Goal: Navigation & Orientation: Go to known website

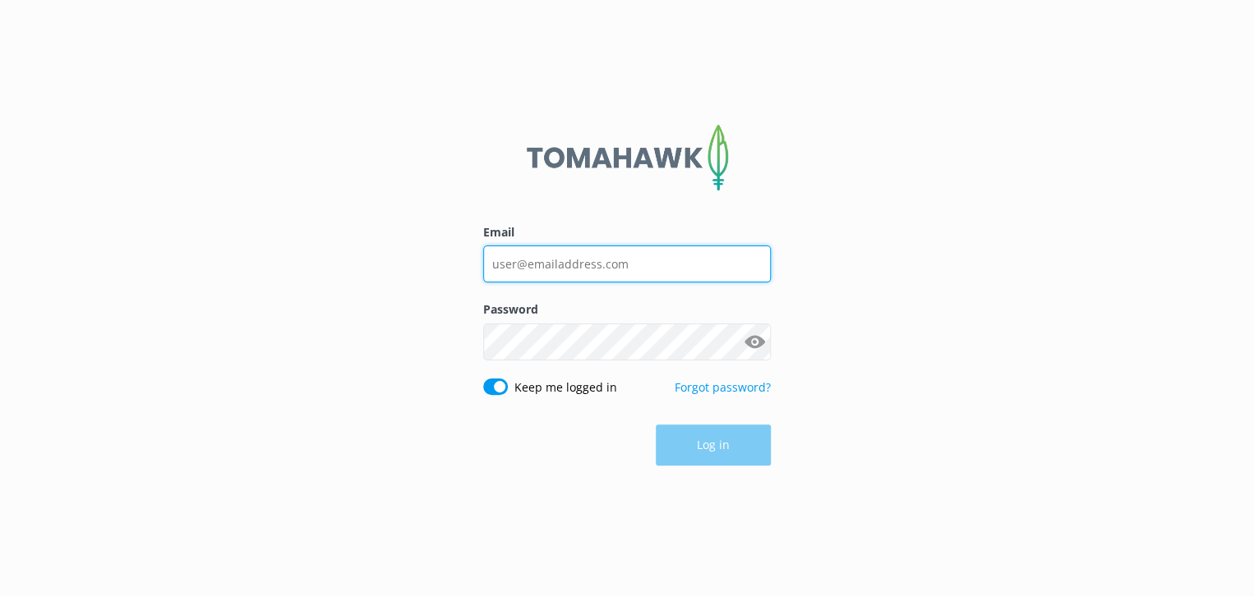
type input "[EMAIL_ADDRESS][DOMAIN_NAME]"
